Goal: Ask a question: Seek information or help from site administrators or community

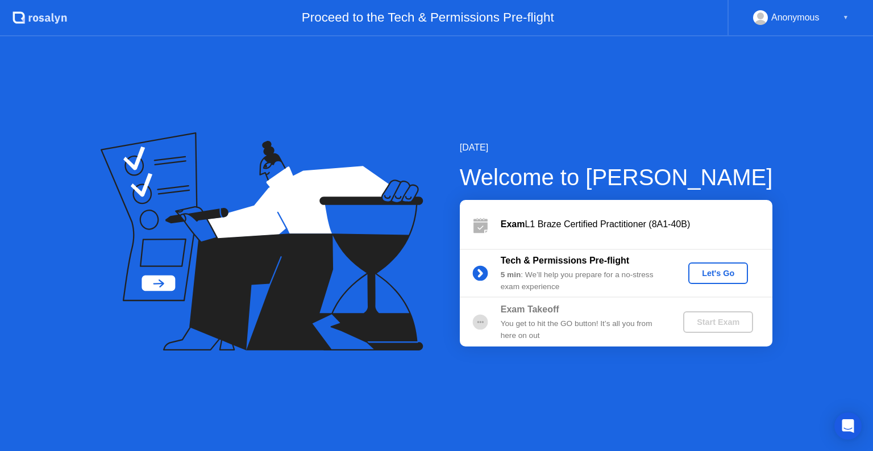
click at [709, 269] on div "Let's Go" at bounding box center [717, 273] width 51 height 9
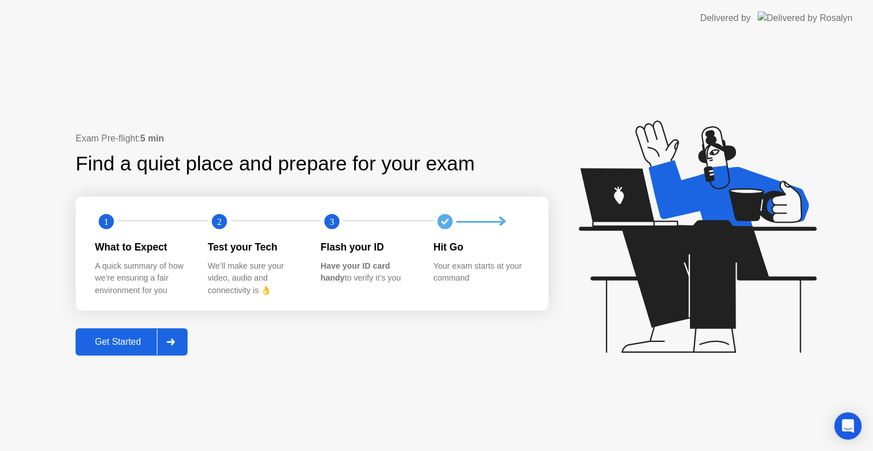
click at [144, 344] on div "Get Started" at bounding box center [118, 342] width 78 height 10
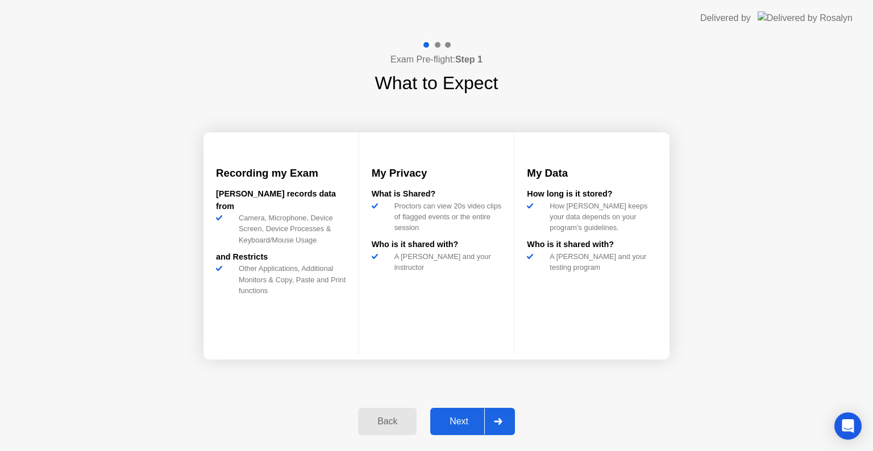
click at [452, 416] on div "Next" at bounding box center [458, 421] width 51 height 10
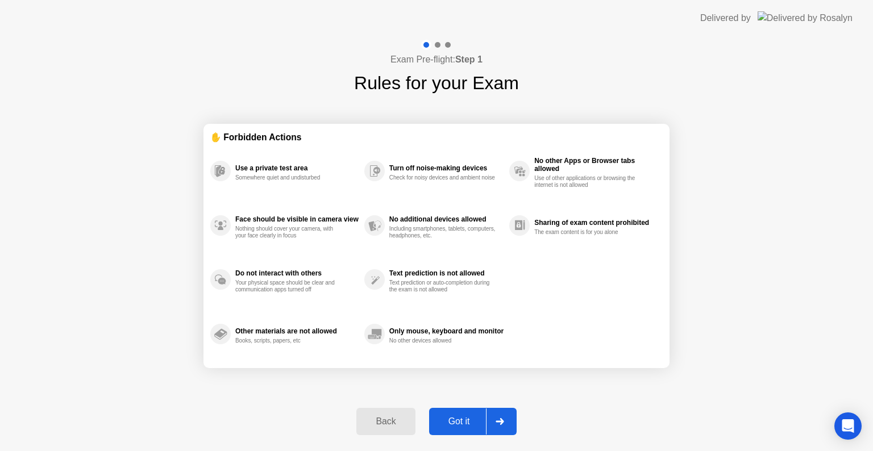
click at [452, 416] on div "Got it" at bounding box center [458, 421] width 53 height 10
select select "**********"
select select "*******"
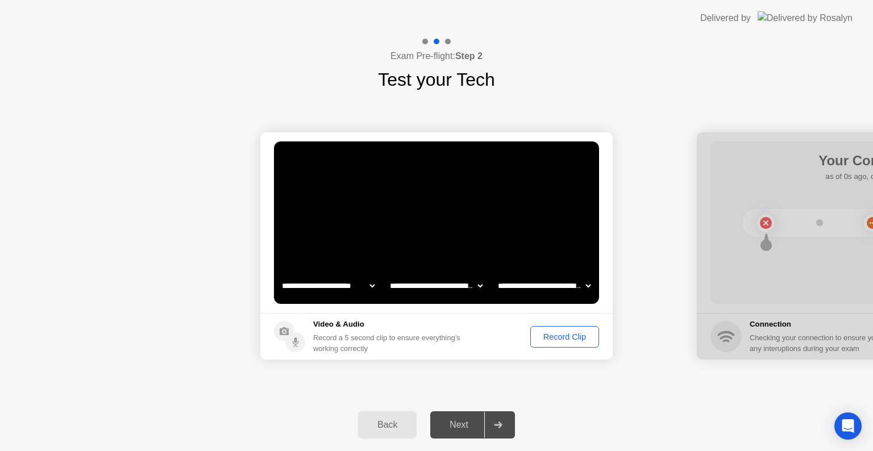
click at [567, 339] on div "Record Clip" at bounding box center [564, 336] width 61 height 9
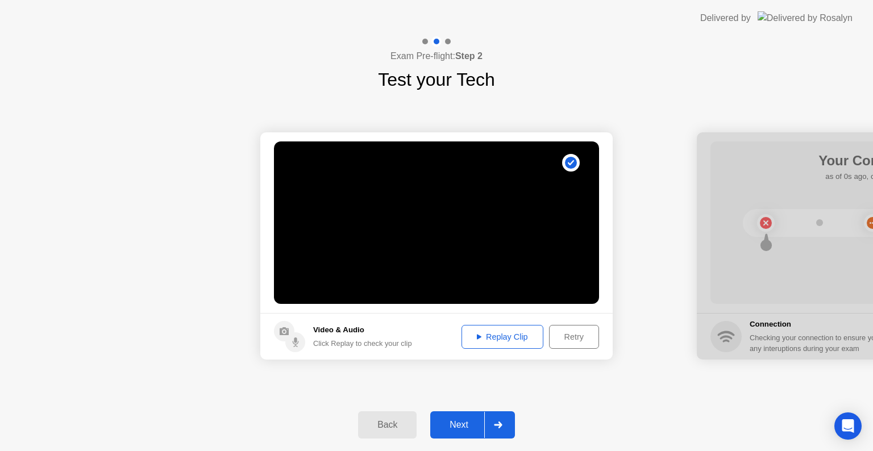
click at [526, 332] on div "Replay Clip" at bounding box center [502, 336] width 74 height 9
click at [468, 425] on div "Next" at bounding box center [458, 425] width 51 height 10
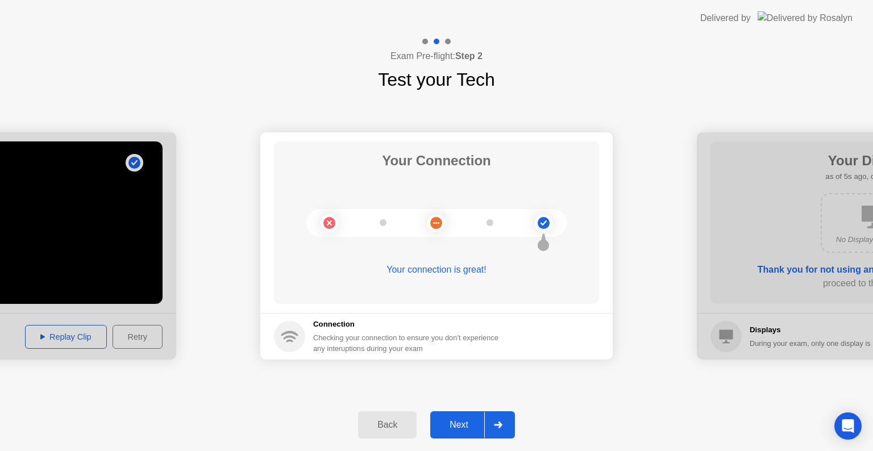
click at [466, 420] on div "Next" at bounding box center [458, 425] width 51 height 10
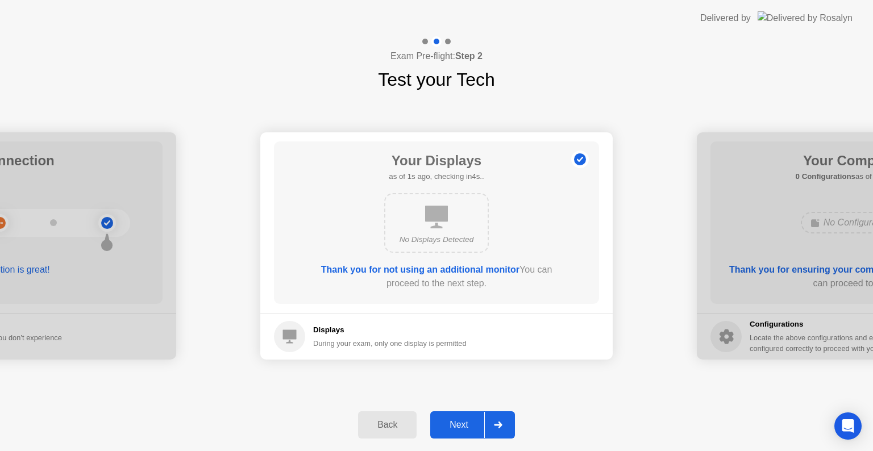
click at [466, 420] on div "Next" at bounding box center [458, 425] width 51 height 10
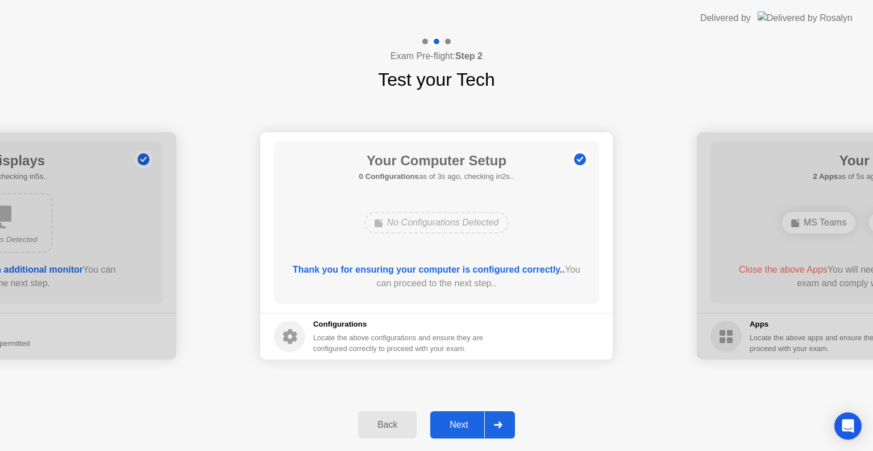
click at [466, 420] on div "Next" at bounding box center [458, 425] width 51 height 10
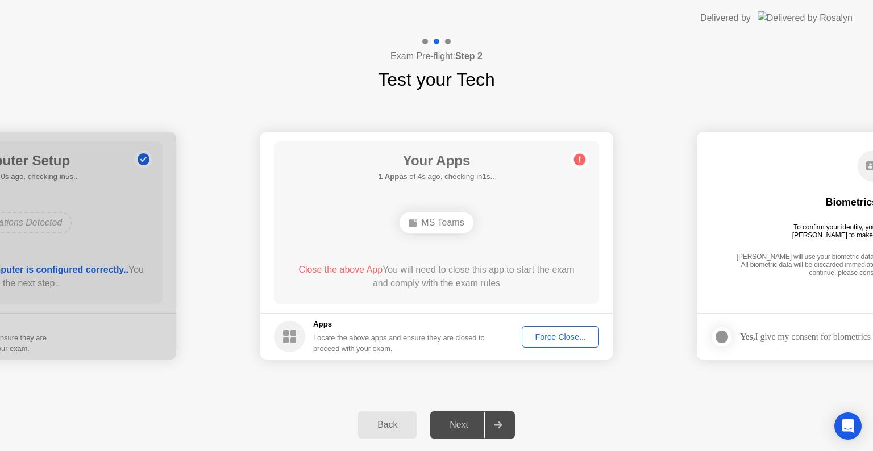
click at [578, 256] on div "Your Apps 1 App as of 4s ago, checking in1s.. MS Teams Close the above App You …" at bounding box center [436, 222] width 325 height 162
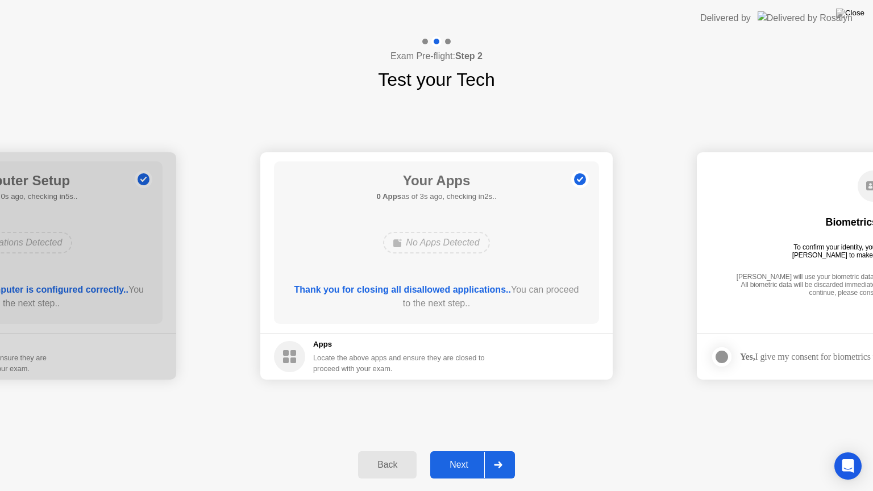
click at [461, 450] on div "Next" at bounding box center [458, 465] width 51 height 10
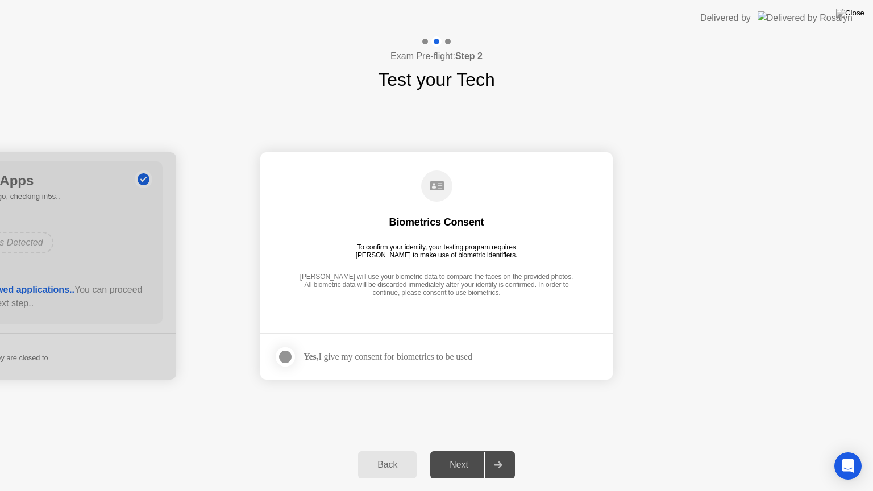
click at [281, 351] on div at bounding box center [285, 357] width 14 height 14
click at [460, 450] on div "Next" at bounding box center [458, 465] width 51 height 10
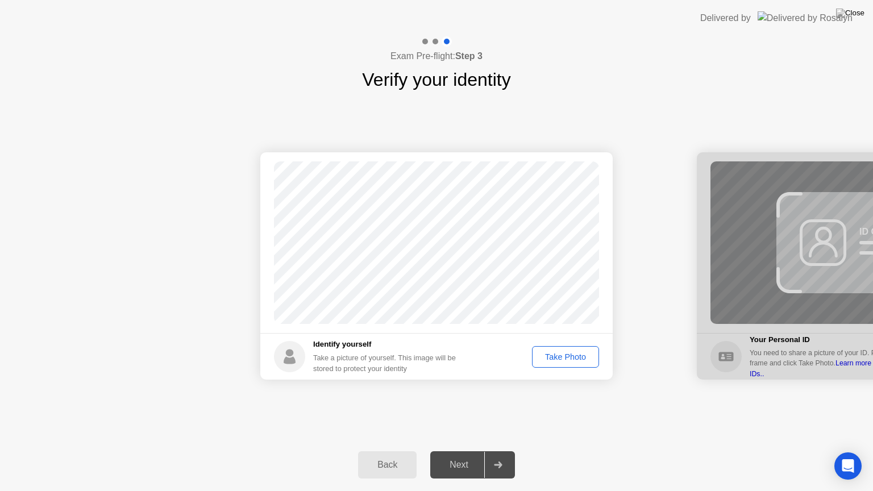
click at [557, 357] on div "Take Photo" at bounding box center [565, 356] width 59 height 9
click at [462, 450] on div "Next" at bounding box center [458, 465] width 51 height 10
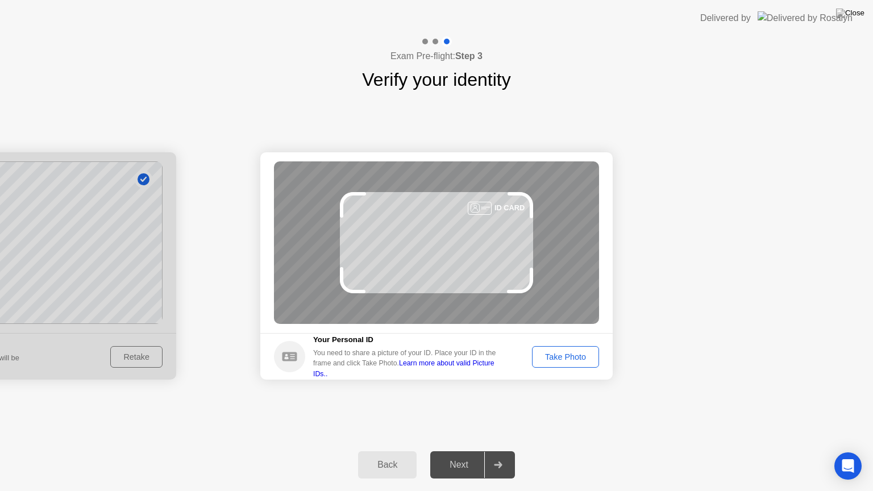
click at [462, 450] on div "Next" at bounding box center [458, 465] width 51 height 10
click at [567, 352] on div "Take Photo" at bounding box center [565, 356] width 59 height 9
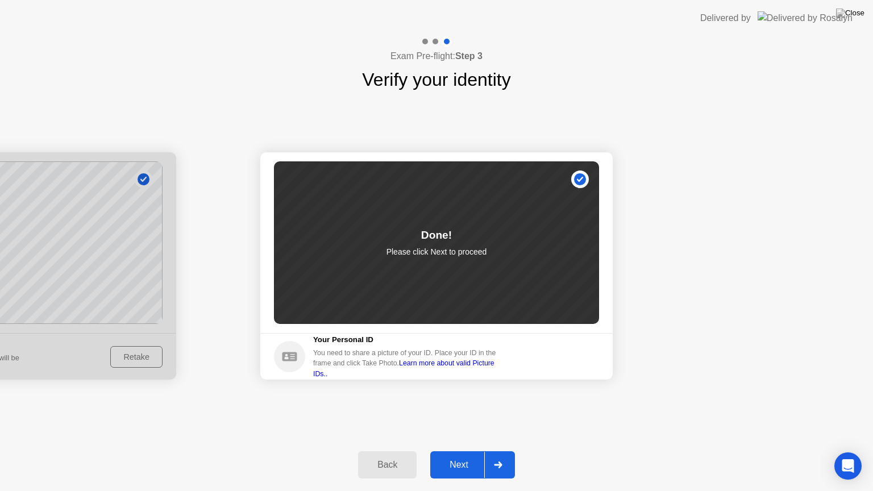
click at [456, 450] on div "Next" at bounding box center [458, 465] width 51 height 10
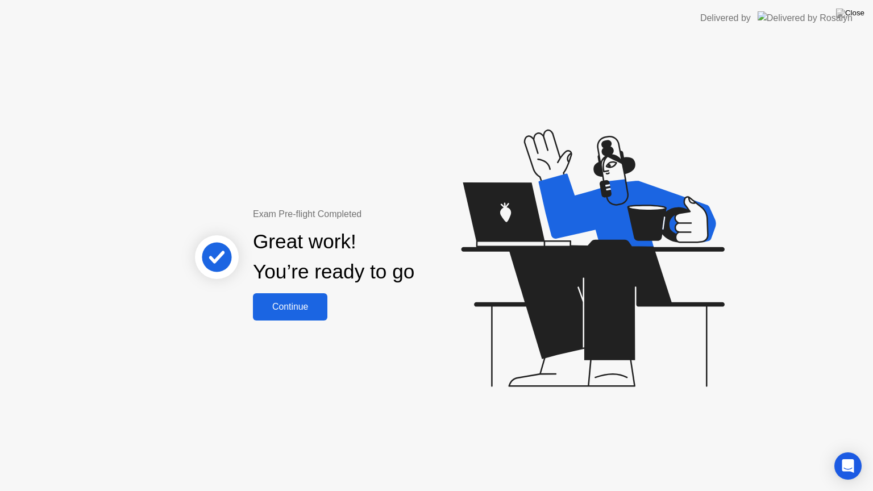
click at [286, 314] on button "Continue" at bounding box center [290, 306] width 74 height 27
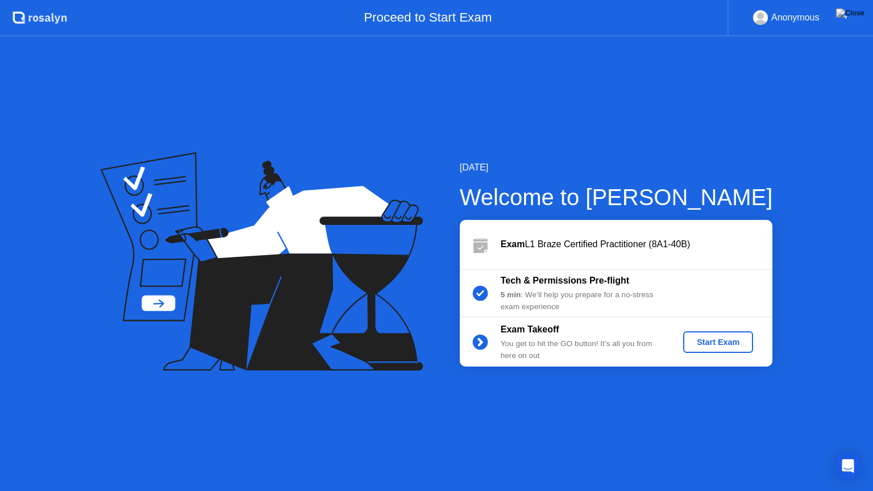
click at [725, 321] on div "Exam Takeoff You get to hit the GO button! It’s all you from here on out Start …" at bounding box center [616, 342] width 312 height 49
click at [716, 332] on button "Start Exam" at bounding box center [718, 342] width 70 height 22
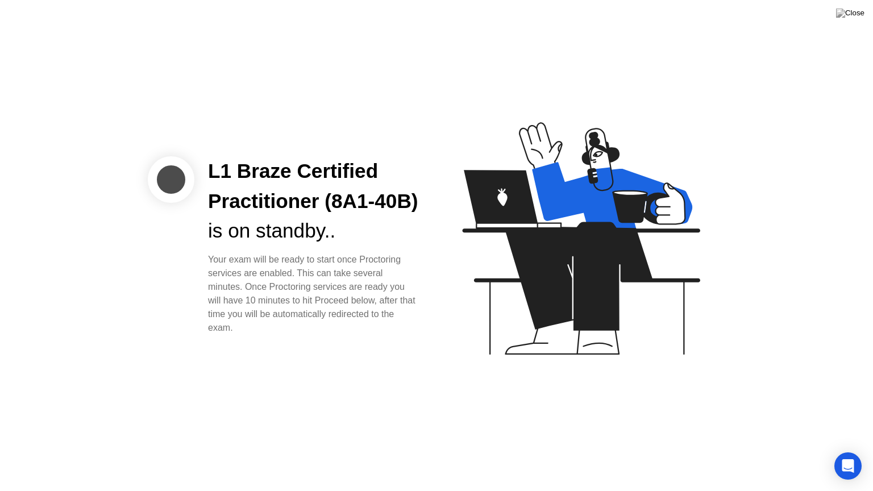
click at [382, 245] on div "is on standby.." at bounding box center [313, 231] width 210 height 30
click at [408, 216] on div "L1 Braze Certified Practitioner (8A1-40B)" at bounding box center [313, 186] width 210 height 60
click at [852, 450] on icon "Open Intercom Messenger" at bounding box center [847, 465] width 13 height 15
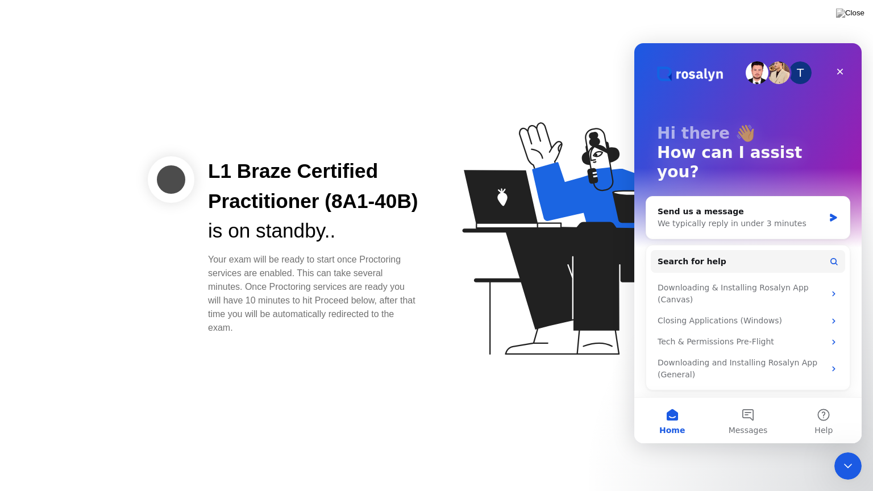
click at [491, 236] on icon at bounding box center [578, 243] width 293 height 291
click at [848, 71] on div "Close" at bounding box center [839, 71] width 20 height 20
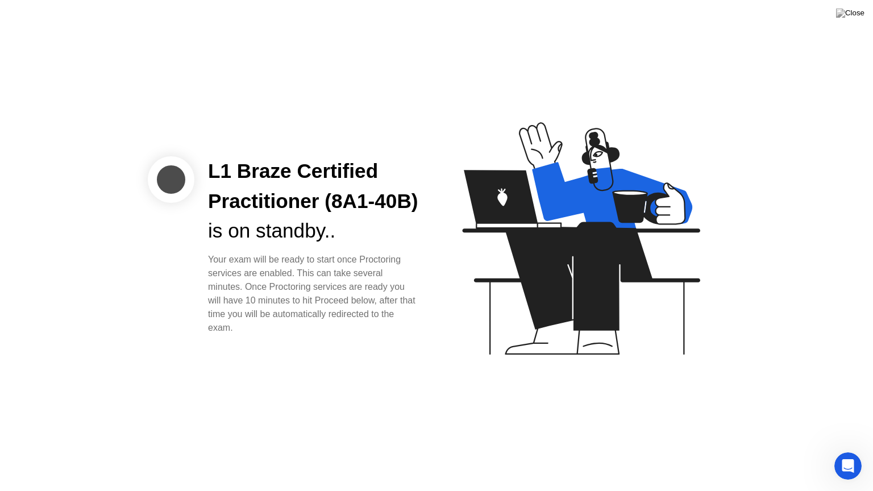
click at [720, 91] on div "L1 Braze Certified Practitioner (8A1-40B) is on standby.. Your exam will be rea…" at bounding box center [436, 245] width 873 height 491
drag, startPoint x: 536, startPoint y: 141, endPoint x: 693, endPoint y: 277, distance: 207.8
click at [693, 277] on icon at bounding box center [578, 243] width 293 height 291
click at [416, 170] on div "L1 Braze Certified Practitioner (8A1-40B)" at bounding box center [313, 186] width 210 height 60
click at [472, 73] on div "L1 Braze Certified Practitioner (8A1-40B) is on standby.. Your exam will be rea…" at bounding box center [436, 245] width 873 height 491
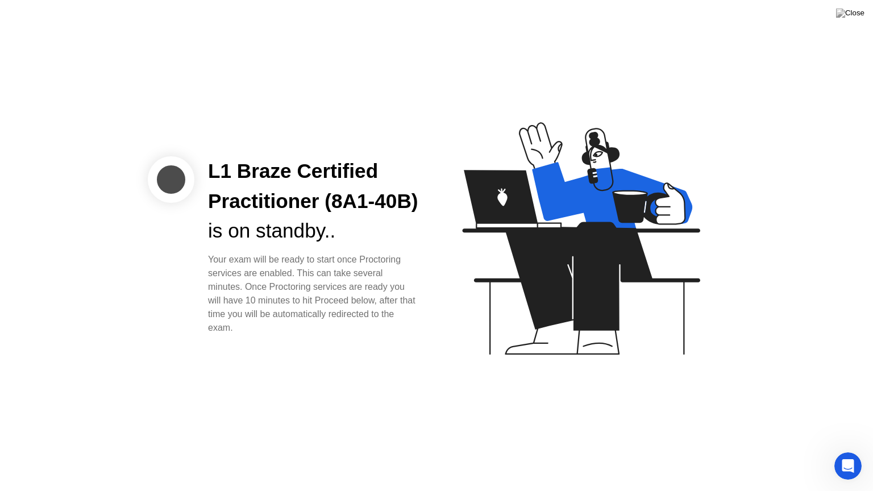
click at [472, 73] on div "L1 Braze Certified Practitioner (8A1-40B) is on standby.. Your exam will be rea…" at bounding box center [436, 245] width 873 height 491
drag, startPoint x: 274, startPoint y: 91, endPoint x: 872, endPoint y: 307, distance: 635.9
click at [872, 307] on div "L1 Braze Certified Practitioner (8A1-40B) is on standby.. Your exam will be rea…" at bounding box center [436, 245] width 873 height 491
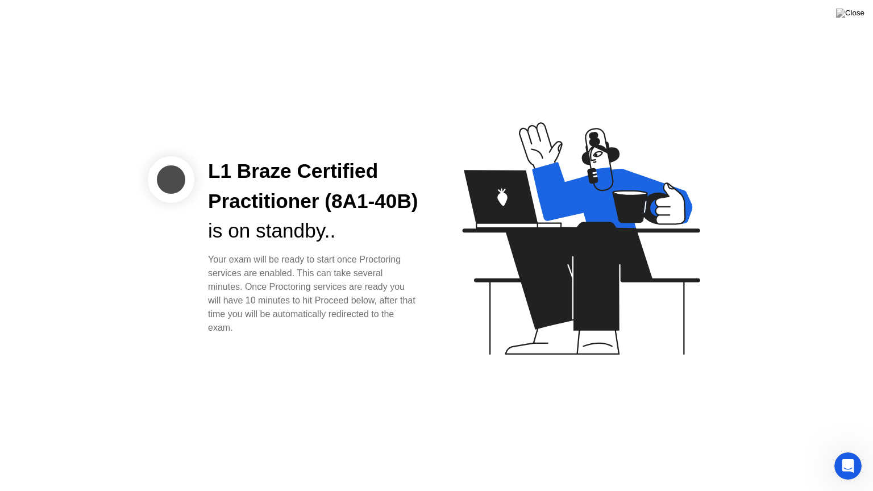
click at [859, 266] on div "L1 Braze Certified Practitioner (8A1-40B) is on standby.. Your exam will be rea…" at bounding box center [436, 245] width 873 height 491
click at [553, 327] on icon at bounding box center [578, 243] width 293 height 291
drag, startPoint x: 241, startPoint y: 295, endPoint x: 470, endPoint y: 362, distance: 238.5
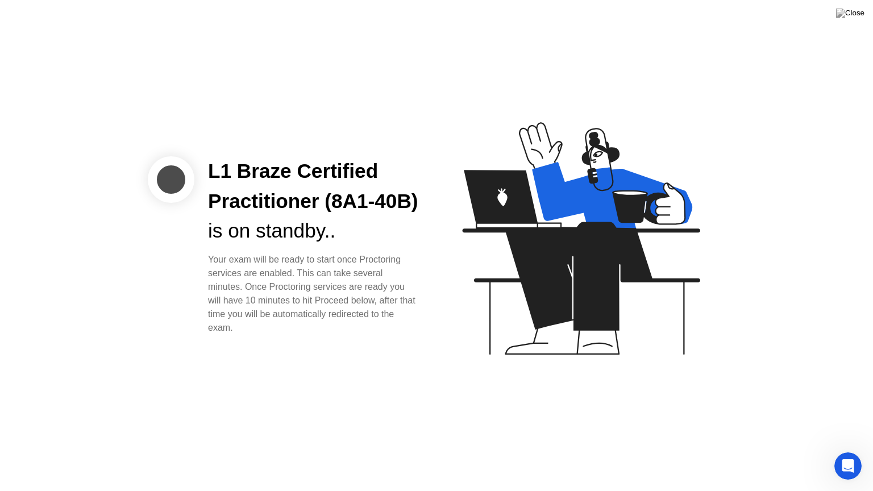
click at [470, 362] on div "L1 Braze Certified Practitioner (8A1-40B) is on standby.. Your exam will be rea…" at bounding box center [436, 245] width 873 height 491
click at [470, 362] on icon at bounding box center [578, 243] width 293 height 291
click at [567, 299] on icon at bounding box center [580, 238] width 237 height 232
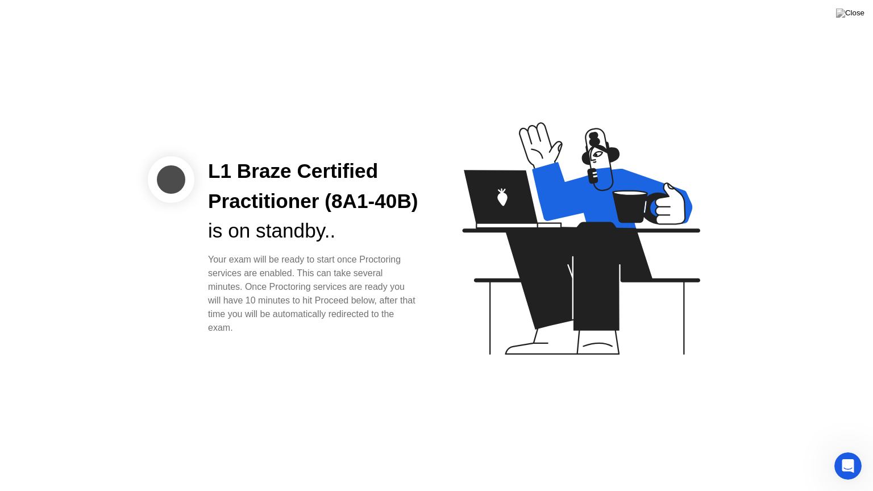
click at [567, 299] on icon at bounding box center [580, 238] width 237 height 232
click at [848, 450] on icon "Open Intercom Messenger" at bounding box center [846, 464] width 19 height 19
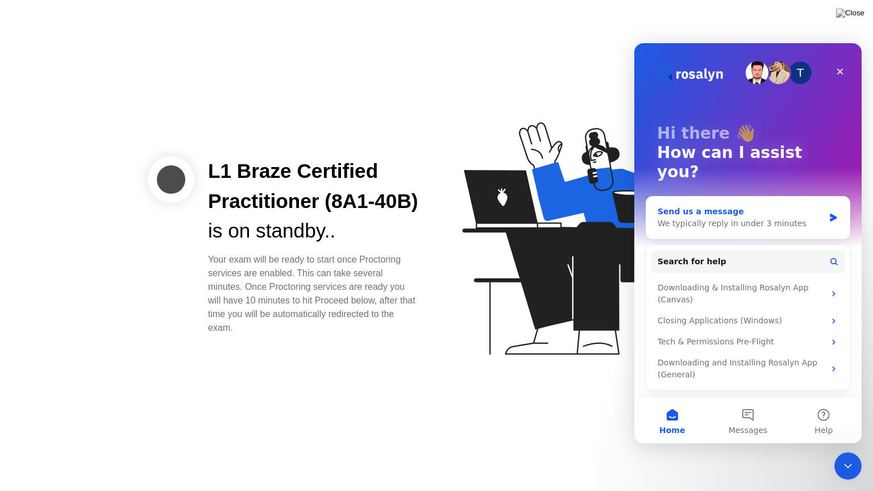
click at [754, 218] on div "We typically reply in under 3 minutes" at bounding box center [740, 224] width 166 height 12
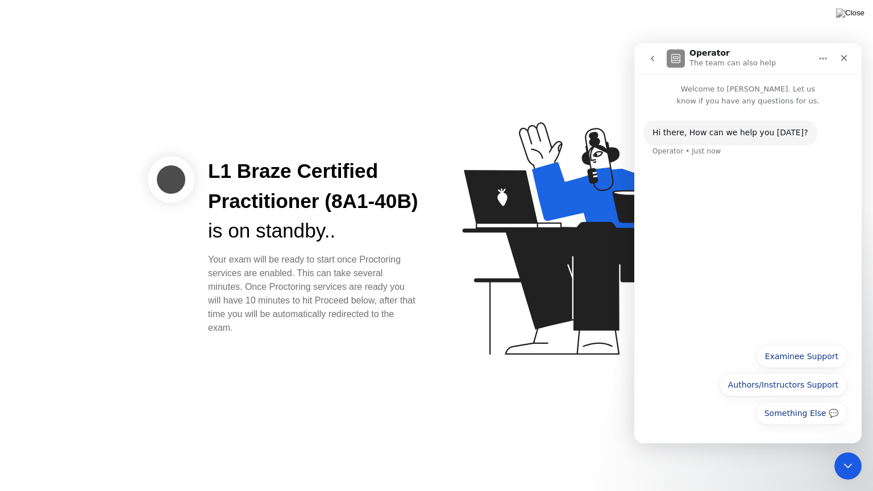
click at [702, 418] on div "Something Else 💬 Examinee Support Authors/Instructors Support Something Else 💬 …" at bounding box center [748, 387] width 198 height 85
click at [818, 352] on button "Examinee Support" at bounding box center [801, 356] width 90 height 23
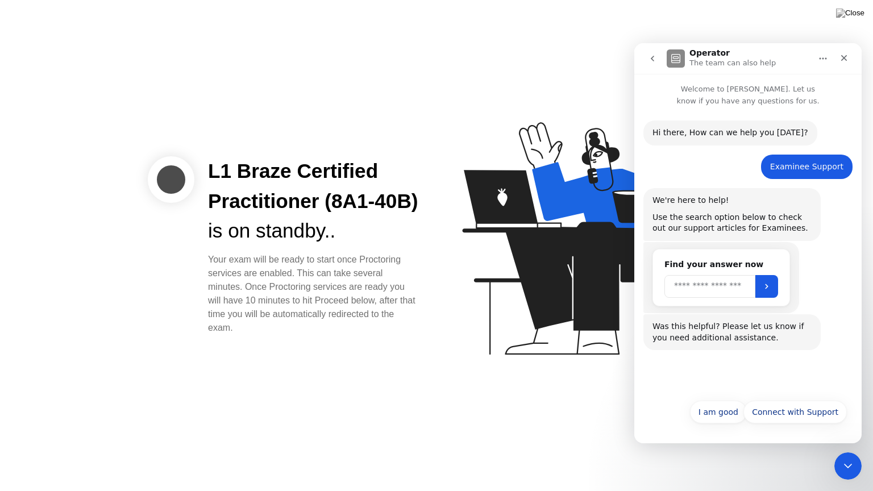
click at [736, 285] on input "Search" at bounding box center [709, 286] width 91 height 23
type input "*******"
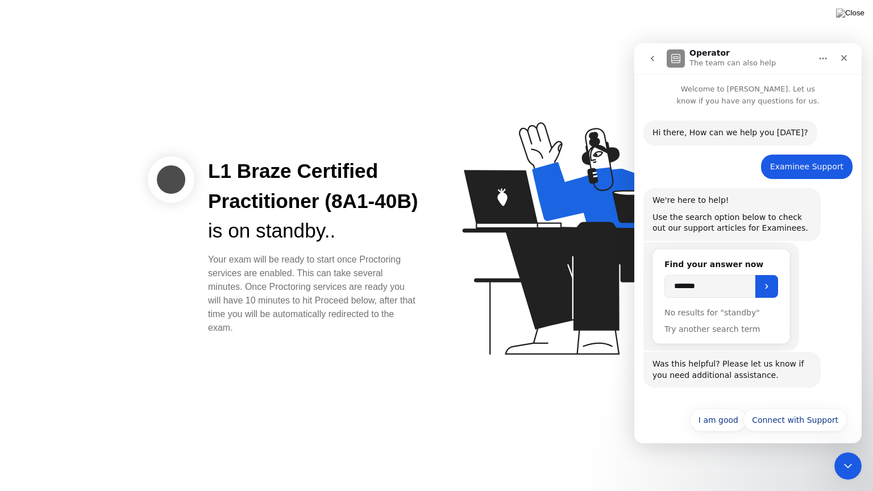
scroll to position [7, 0]
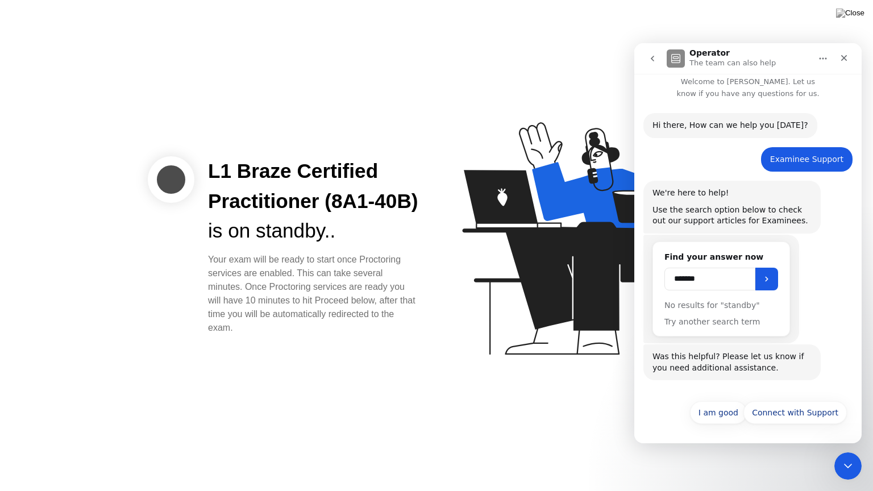
drag, startPoint x: 714, startPoint y: 278, endPoint x: 662, endPoint y: 273, distance: 51.9
click at [662, 273] on div "Find your answer now ******* No results for "standby" Try another search term" at bounding box center [721, 289] width 136 height 95
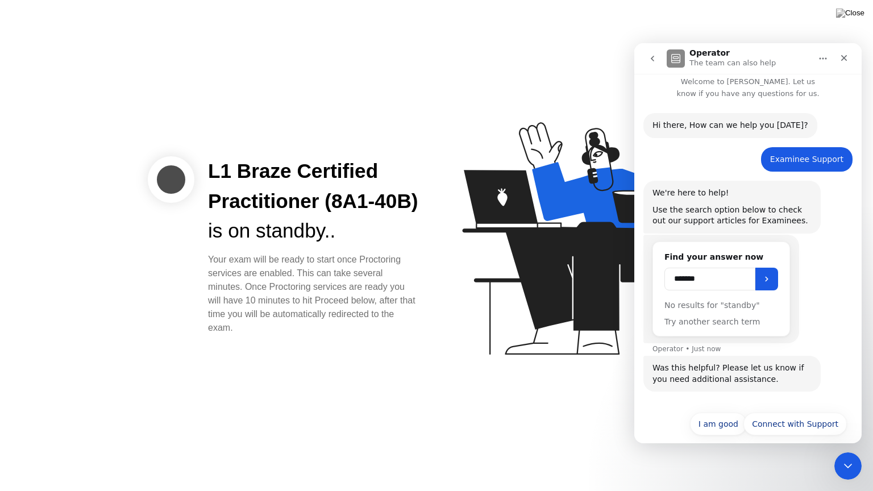
scroll to position [19, 0]
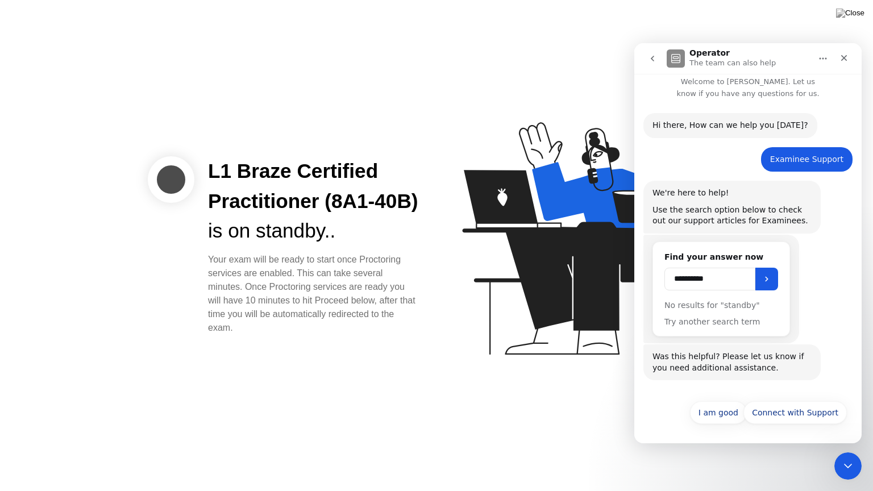
type input "**********"
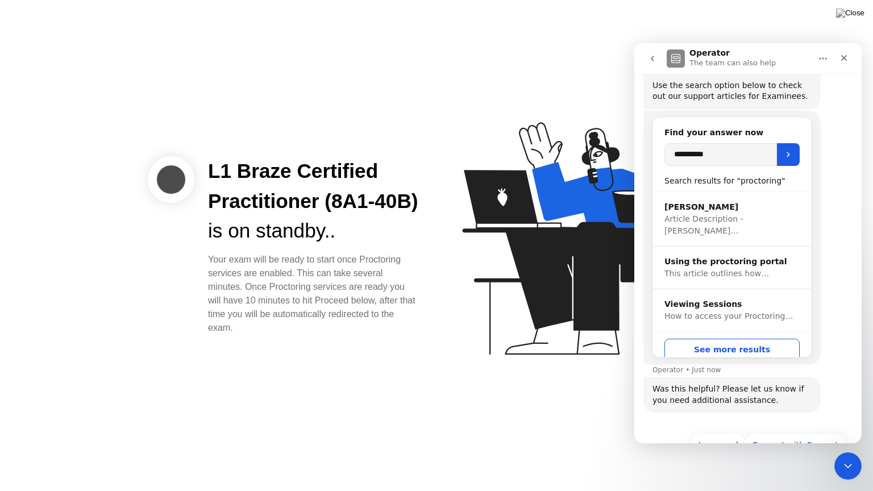
scroll to position [165, 0]
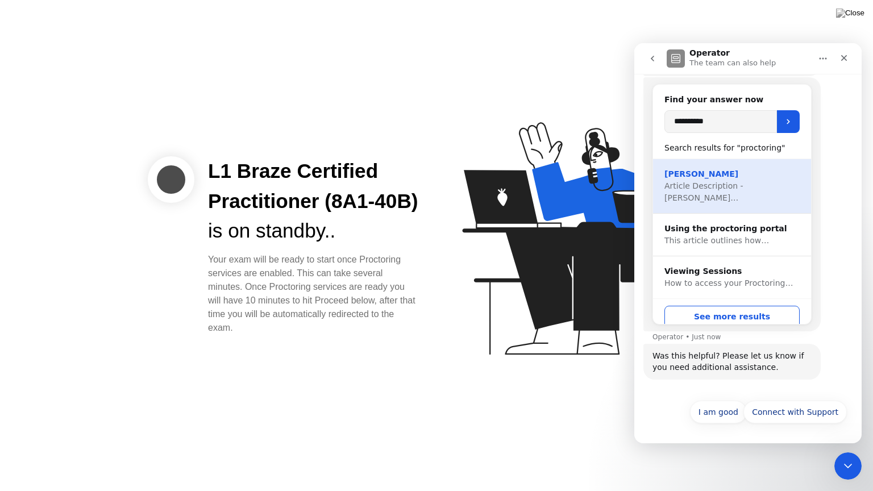
click at [734, 194] on div "[PERSON_NAME] Article Description - [PERSON_NAME]…" at bounding box center [732, 186] width 158 height 55
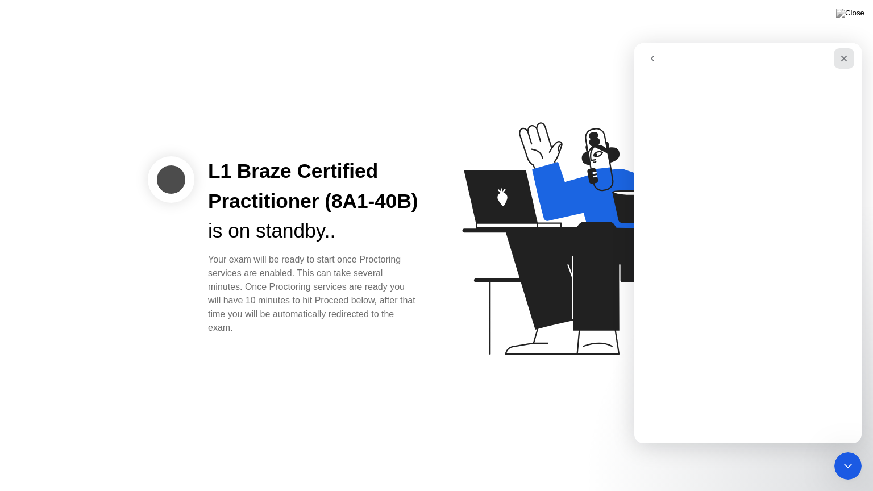
click at [841, 59] on icon "Close" at bounding box center [843, 58] width 9 height 9
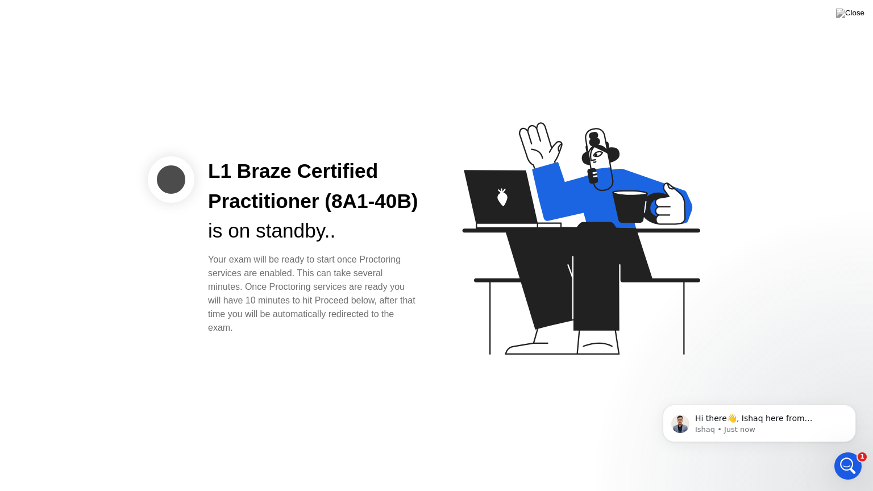
click at [739, 135] on div "L1 Braze Certified Practitioner (8A1-40B) is on standby.. Your exam will be rea…" at bounding box center [436, 245] width 873 height 491
click at [791, 429] on p "Ishaq • Just now" at bounding box center [768, 429] width 147 height 10
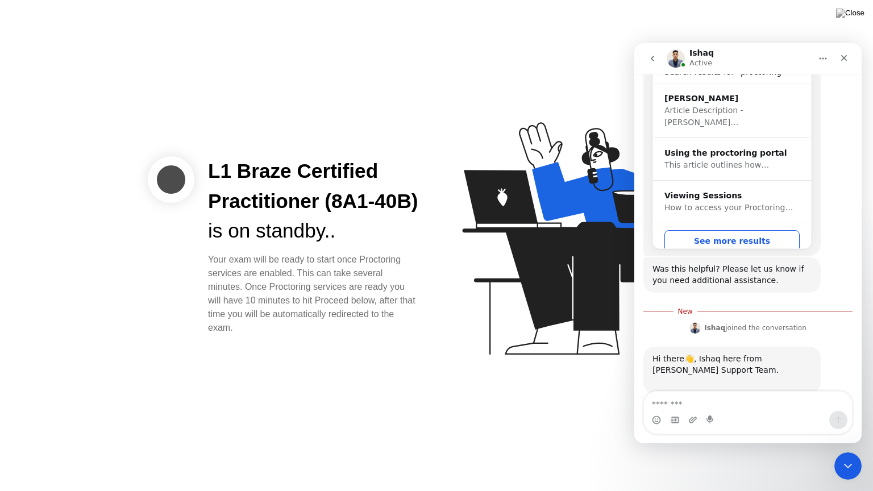
scroll to position [266, 0]
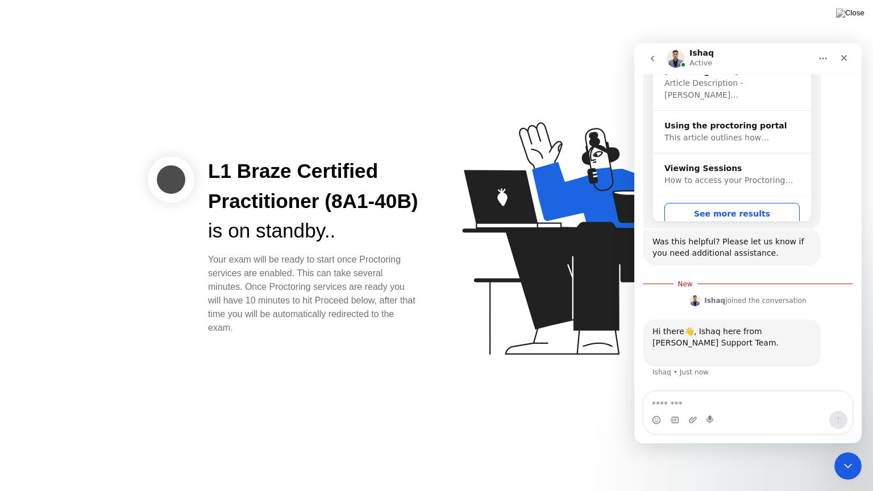
click at [748, 399] on textarea "Message…" at bounding box center [748, 400] width 208 height 19
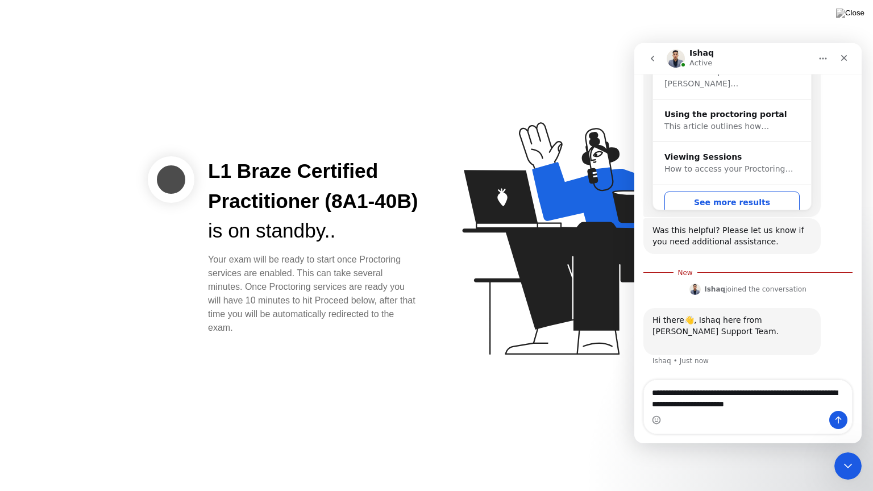
type textarea "**********"
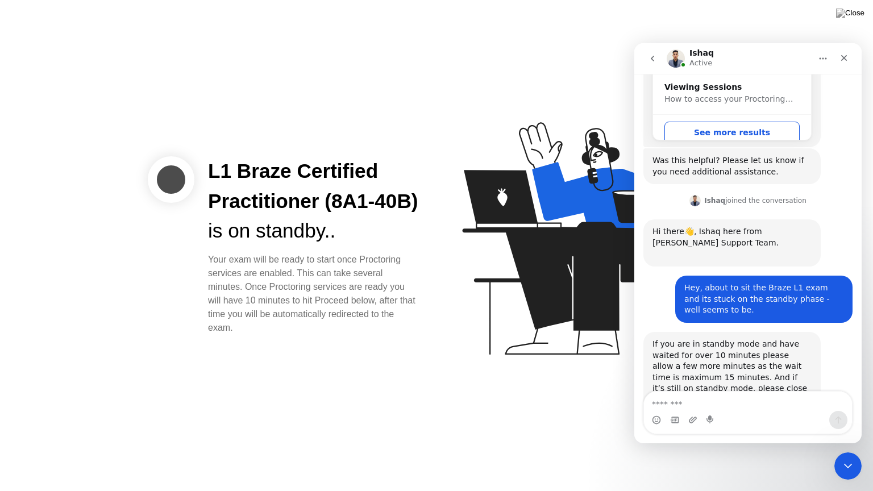
scroll to position [421, 0]
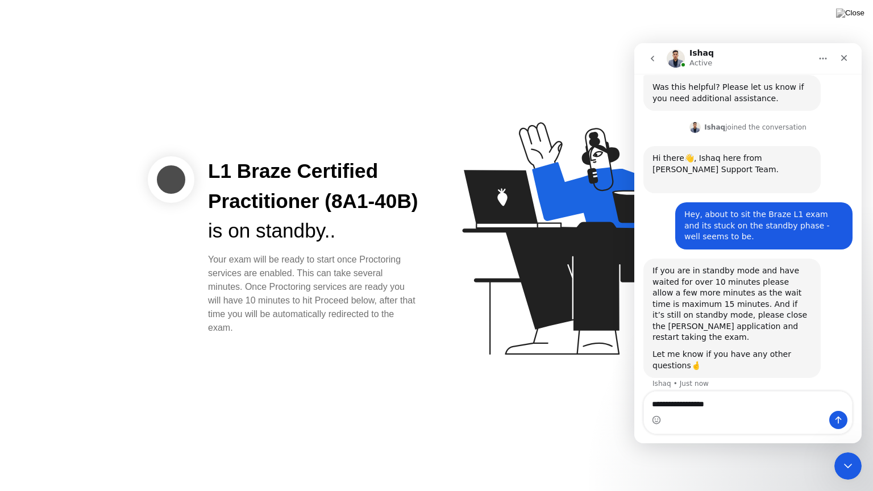
type textarea "**********"
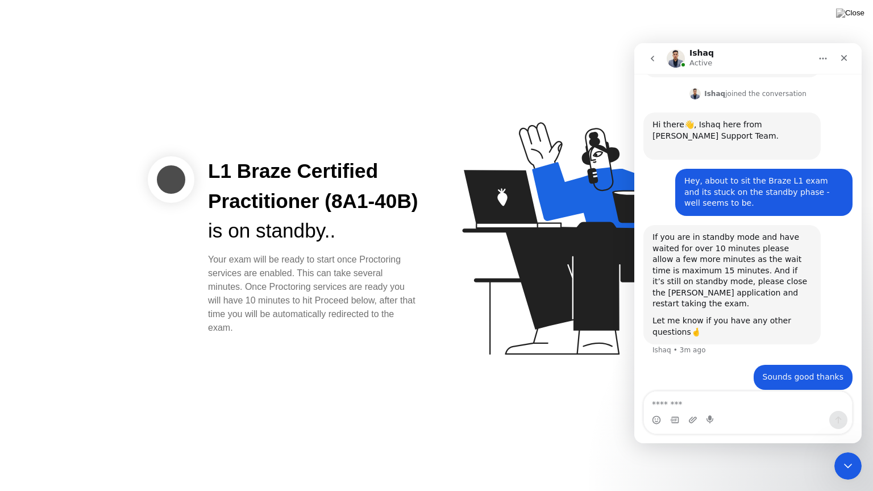
click at [544, 318] on icon at bounding box center [580, 238] width 237 height 232
click at [544, 319] on icon at bounding box center [580, 238] width 237 height 232
click at [648, 59] on icon "go back" at bounding box center [652, 58] width 9 height 9
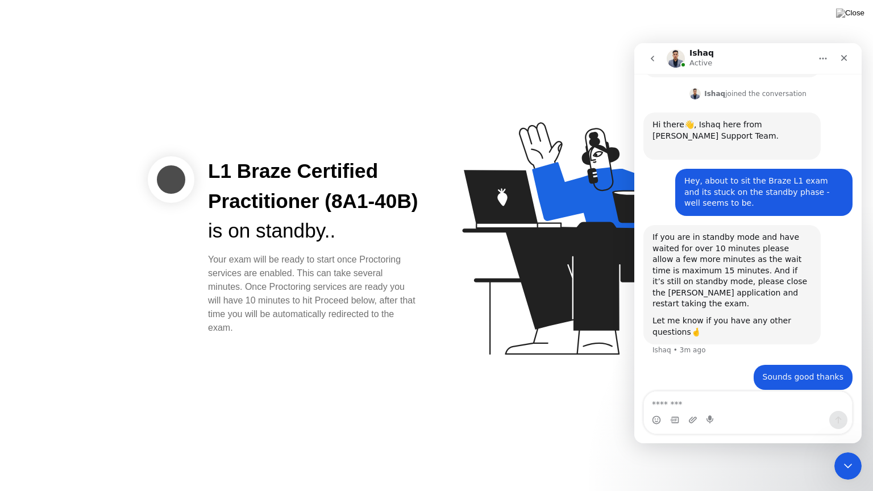
scroll to position [0, 0]
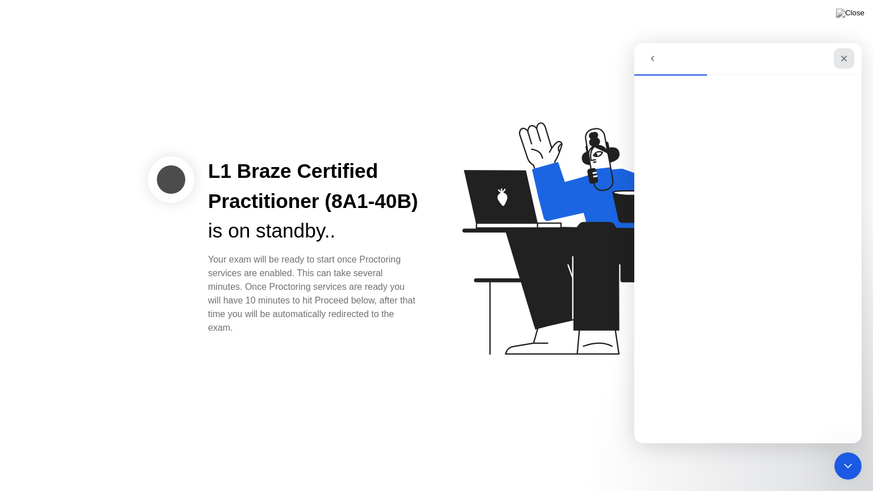
click at [836, 59] on div "Close" at bounding box center [843, 58] width 20 height 20
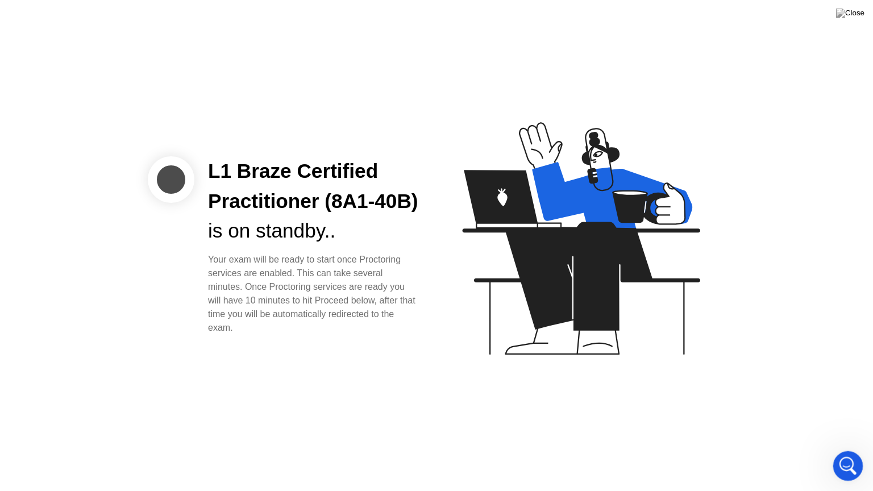
click at [849, 450] on icon "Open Intercom Messenger" at bounding box center [846, 464] width 19 height 19
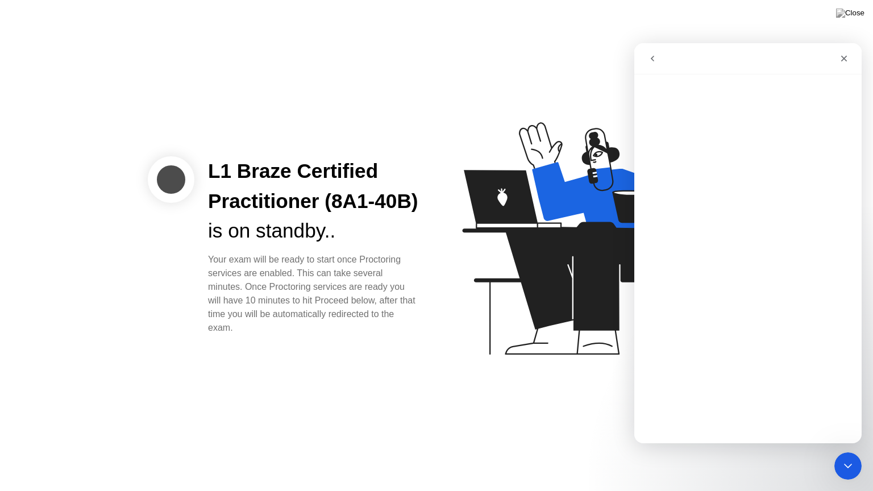
click at [651, 61] on icon "go back" at bounding box center [652, 58] width 9 height 9
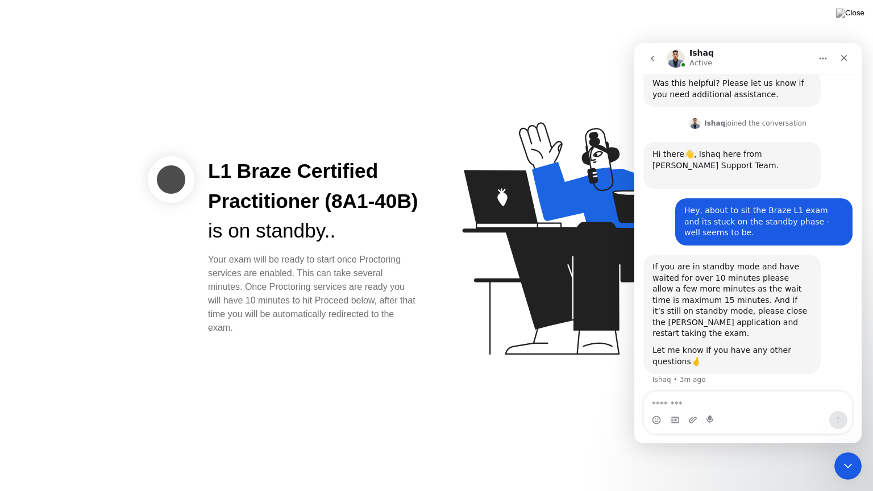
scroll to position [454, 0]
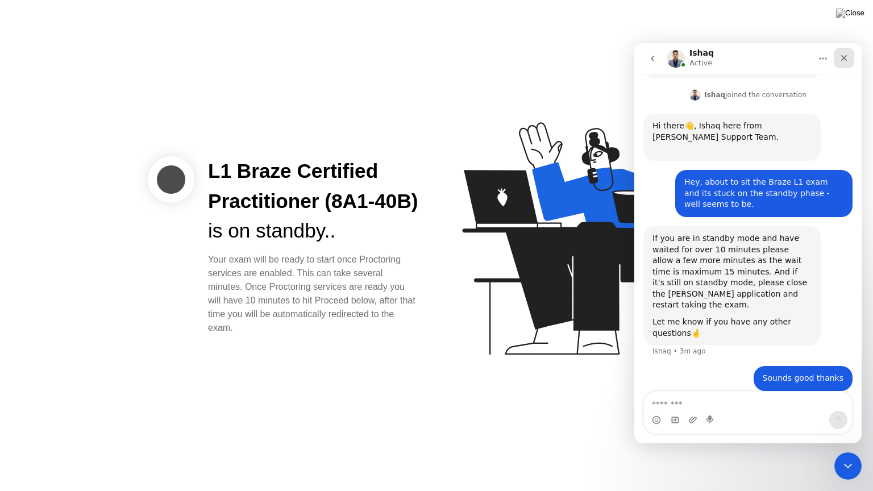
click at [848, 62] on div "Close" at bounding box center [843, 58] width 20 height 20
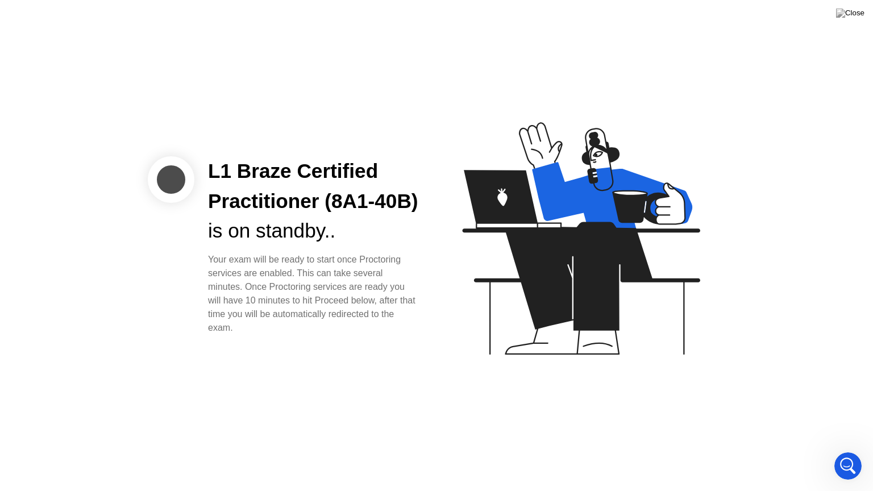
click at [543, 145] on icon at bounding box center [578, 243] width 293 height 291
click at [245, 0] on div "L1 Braze Certified Practitioner (8A1-40B) is on standby.. Your exam will be rea…" at bounding box center [436, 245] width 873 height 491
click at [247, 5] on div "L1 Braze Certified Practitioner (8A1-40B) is on standby.. Your exam will be rea…" at bounding box center [436, 245] width 873 height 491
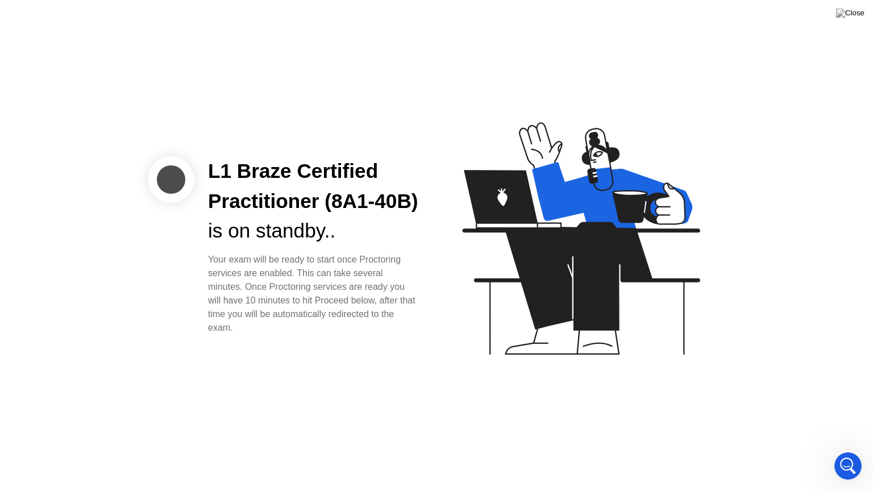
click at [648, 222] on icon at bounding box center [580, 238] width 237 height 232
click at [856, 14] on img at bounding box center [850, 13] width 28 height 9
